Goal: Navigation & Orientation: Find specific page/section

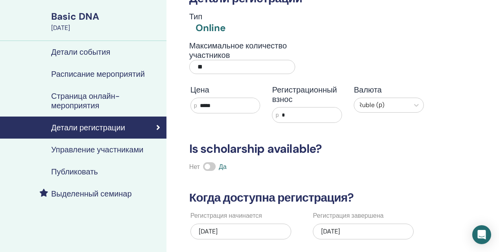
scroll to position [52, 0]
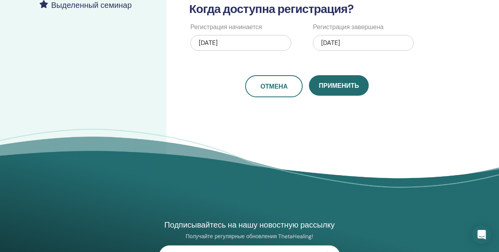
scroll to position [239, 0]
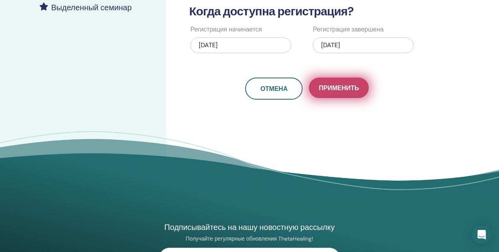
click at [343, 93] on button "Применить" at bounding box center [339, 88] width 60 height 20
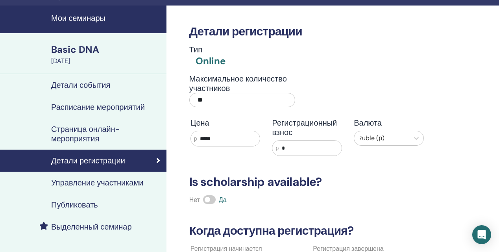
scroll to position [20, 0]
click at [87, 83] on h4 "Детали события" at bounding box center [80, 84] width 59 height 9
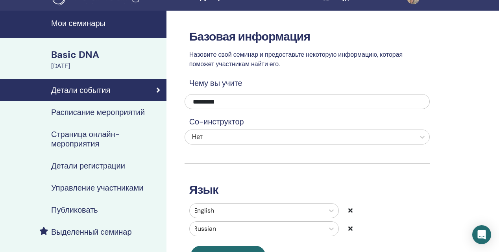
scroll to position [15, 0]
click at [114, 109] on h4 "Расписание мероприятий" at bounding box center [98, 112] width 94 height 9
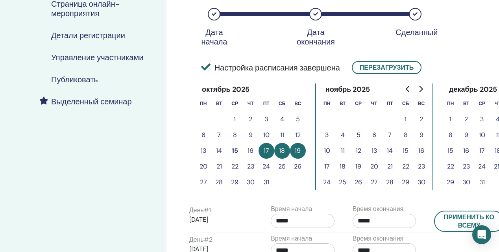
scroll to position [151, 0]
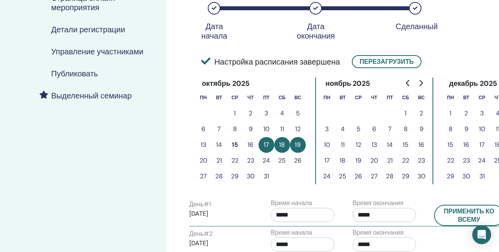
click at [124, 52] on h4 "Управление участниками" at bounding box center [97, 51] width 92 height 9
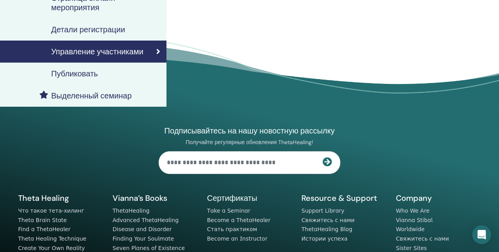
click at [97, 72] on h4 "Публиковать" at bounding box center [74, 73] width 47 height 9
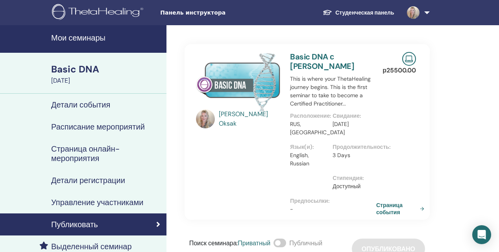
click at [389, 212] on link "Страница события" at bounding box center [401, 209] width 51 height 14
